Goal: Transaction & Acquisition: Book appointment/travel/reservation

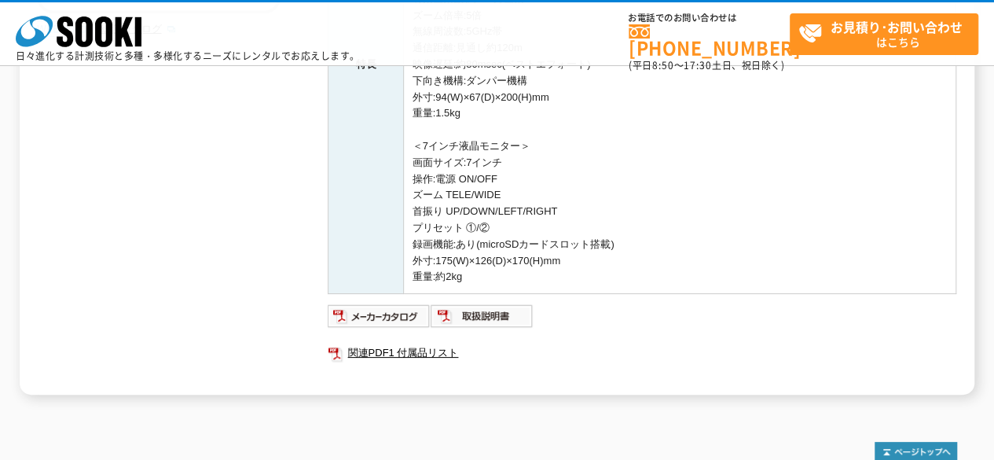
scroll to position [465, 0]
click at [468, 315] on img at bounding box center [482, 316] width 103 height 25
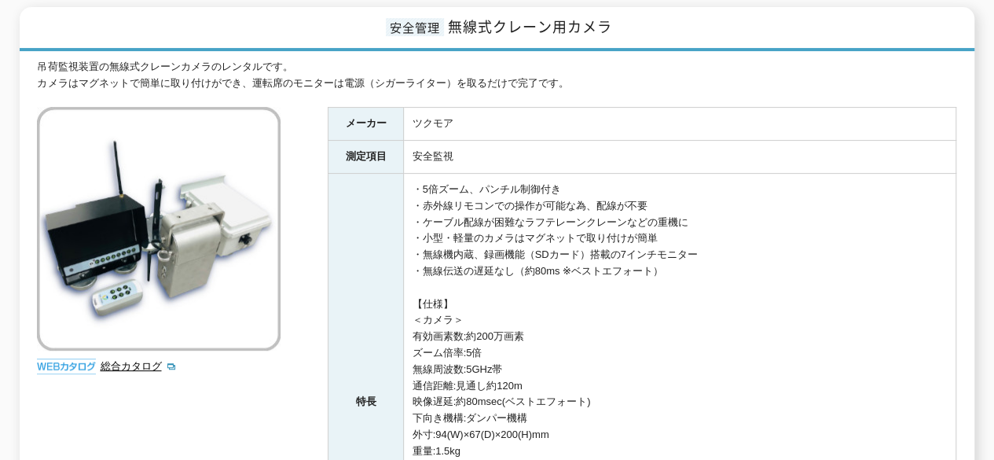
scroll to position [72, 0]
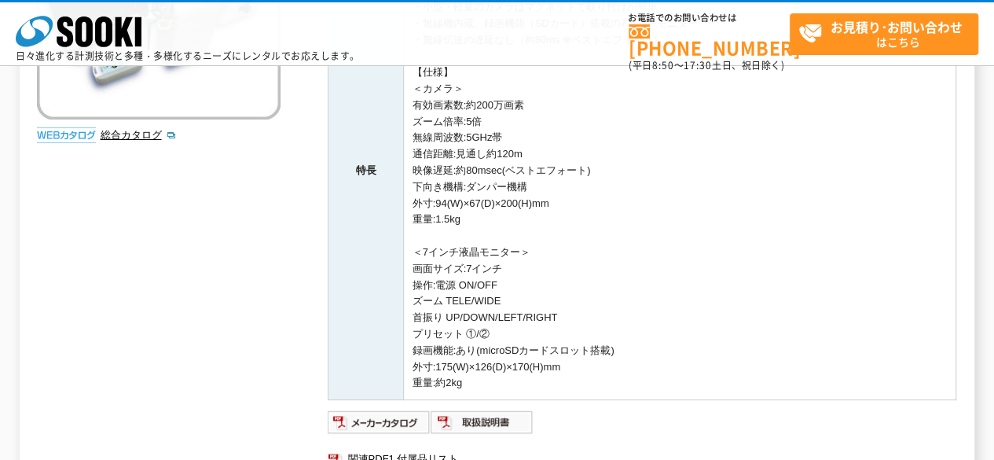
scroll to position [623, 0]
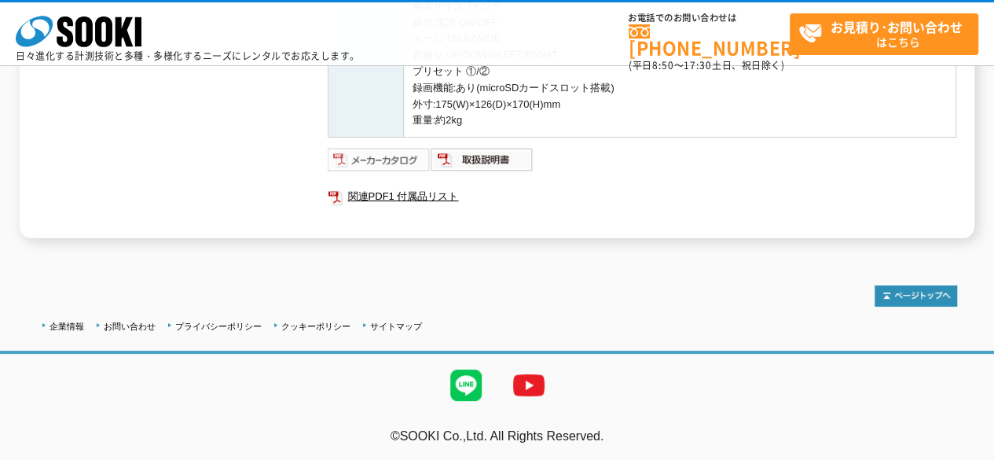
click at [377, 164] on img at bounding box center [379, 159] width 103 height 25
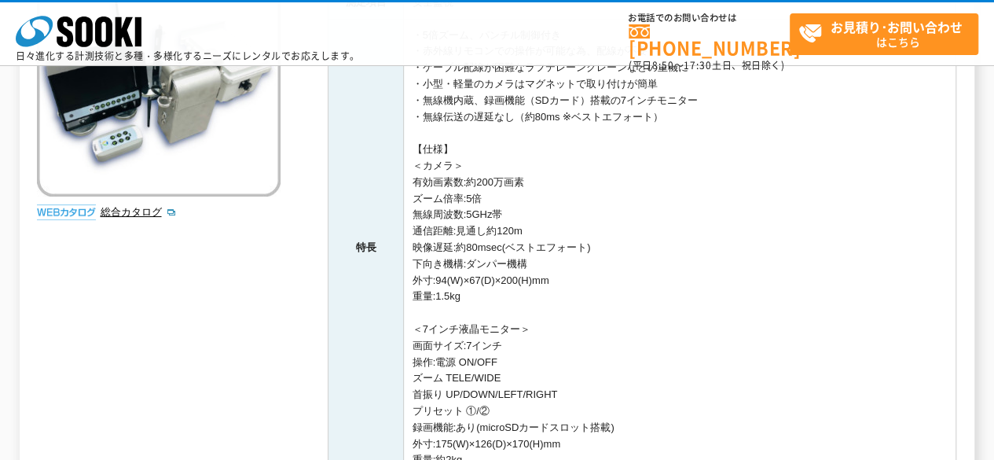
scroll to position [151, 0]
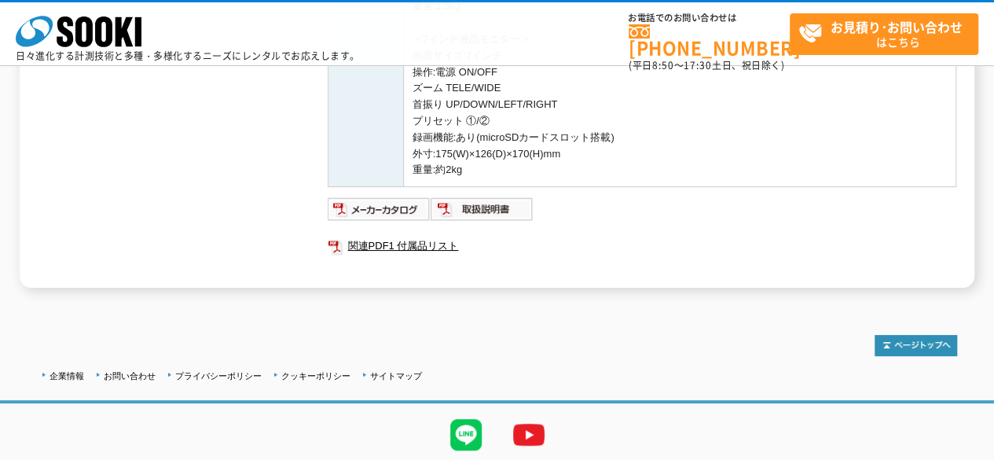
scroll to position [623, 0]
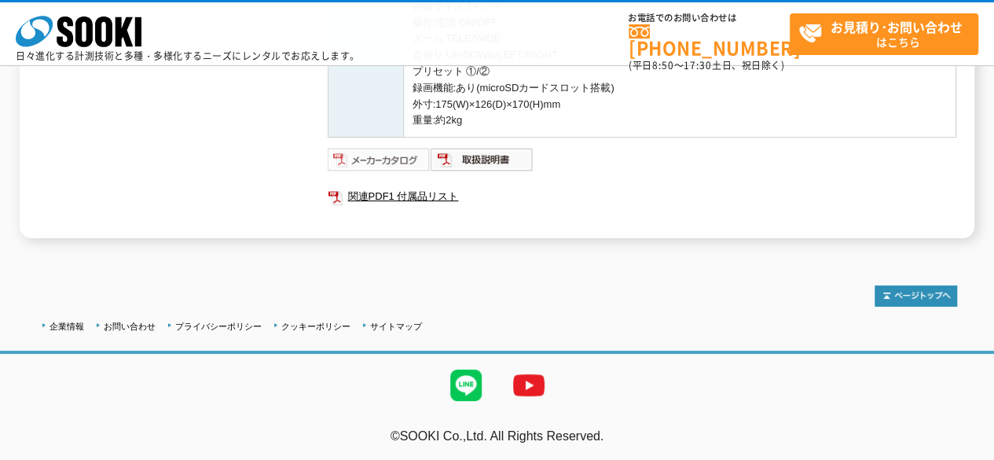
click at [422, 159] on img at bounding box center [379, 159] width 103 height 25
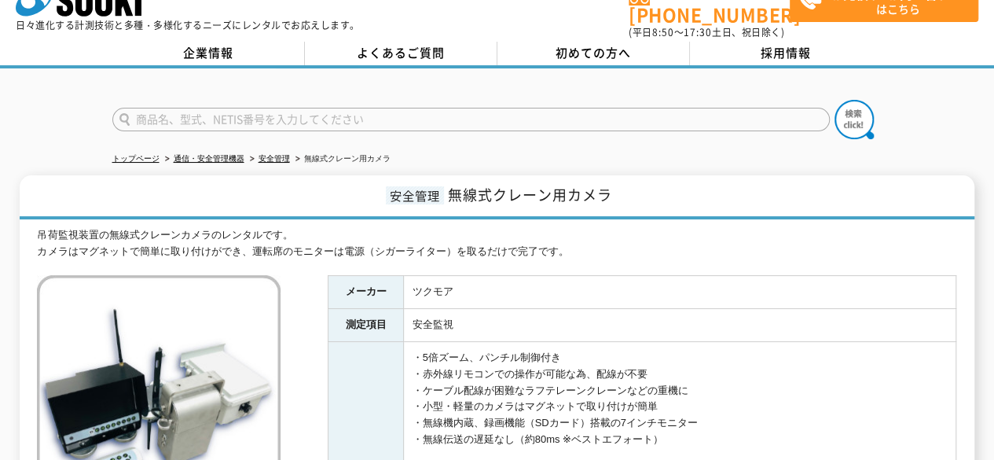
scroll to position [0, 0]
